Goal: Task Accomplishment & Management: Complete application form

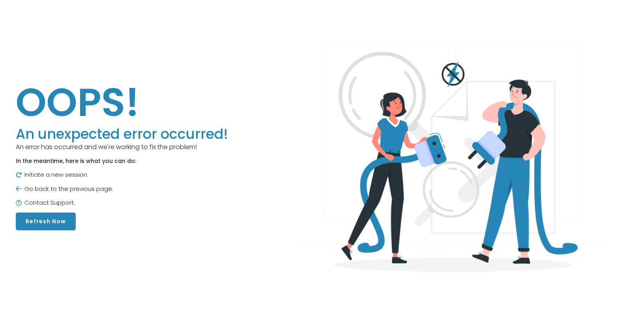
click at [41, 220] on button "Refresh Now" at bounding box center [46, 222] width 60 height 18
click at [39, 222] on button "Refresh Now" at bounding box center [46, 222] width 60 height 18
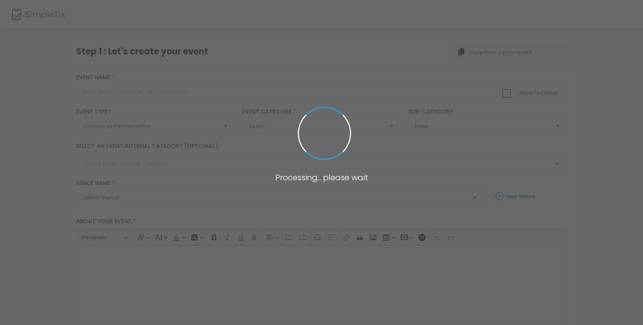
scroll to position [9, 0]
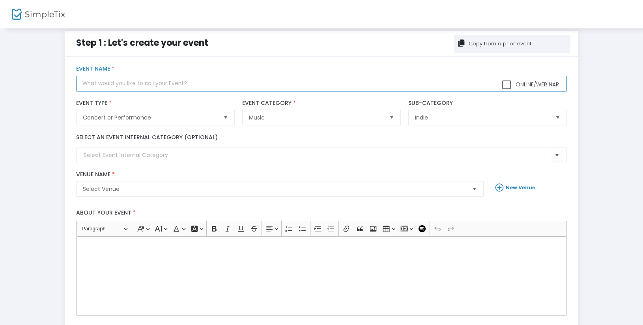
click at [118, 84] on input "text" at bounding box center [321, 84] width 490 height 16
paste input "[DEMOGRAPHIC_DATA]"
type input "[DEMOGRAPHIC_DATA]"
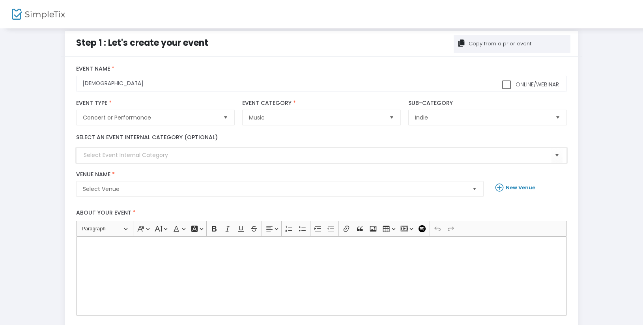
click at [109, 156] on input at bounding box center [317, 155] width 467 height 8
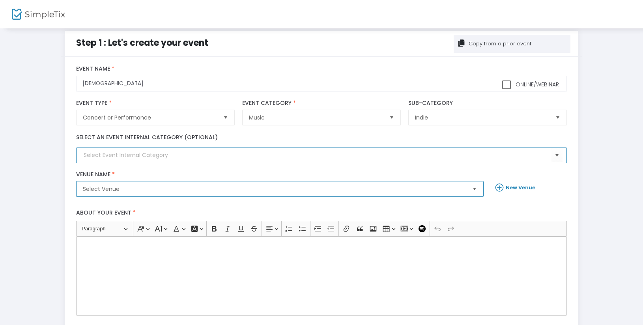
click at [111, 189] on span "Select Venue" at bounding box center [274, 189] width 383 height 8
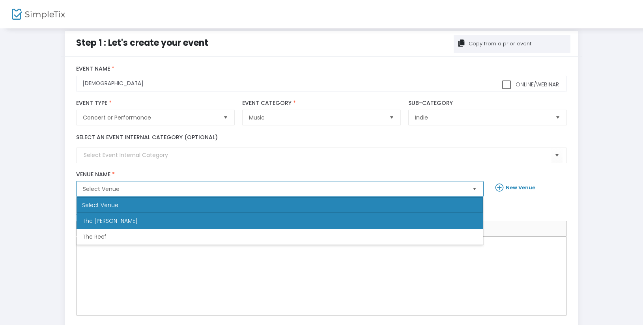
click at [96, 220] on span "The [PERSON_NAME]" at bounding box center [110, 221] width 55 height 8
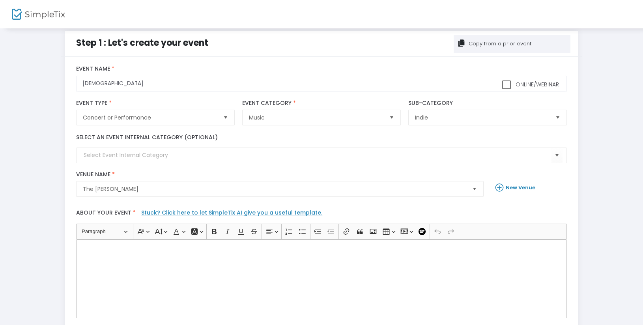
click at [90, 245] on p "Rich Text Editor, main" at bounding box center [321, 248] width 483 height 8
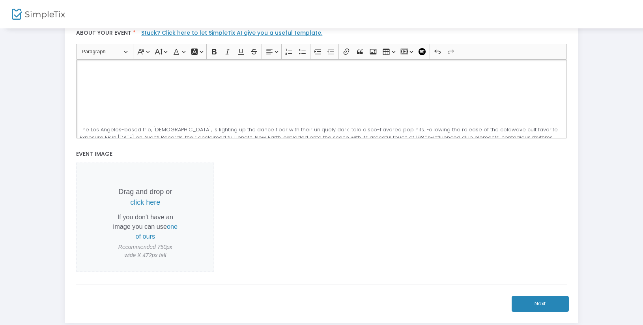
scroll to position [259, 0]
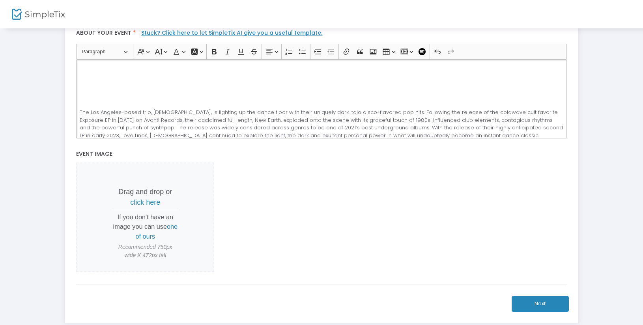
click at [147, 204] on span "click here" at bounding box center [145, 202] width 30 height 8
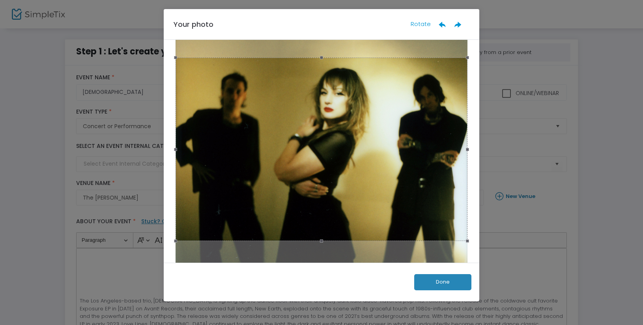
scroll to position [46, 0]
